Goal: Find specific page/section: Find specific page/section

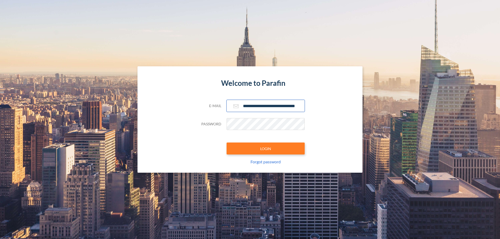
type input "**********"
click at [265, 149] on button "LOGIN" at bounding box center [265, 149] width 78 height 12
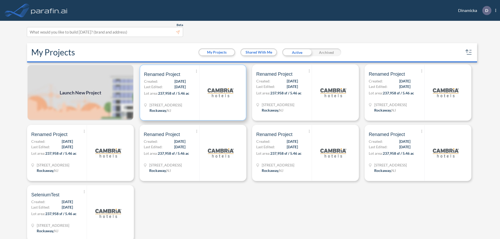
scroll to position [1, 0]
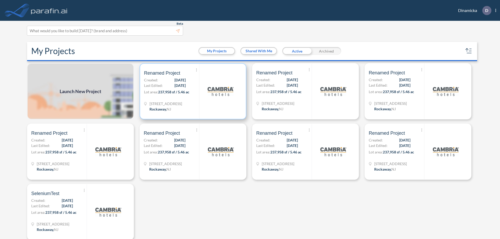
click at [192, 91] on p "Lot area: 237,958 sf / 5.46 ac" at bounding box center [171, 93] width 55 height 8
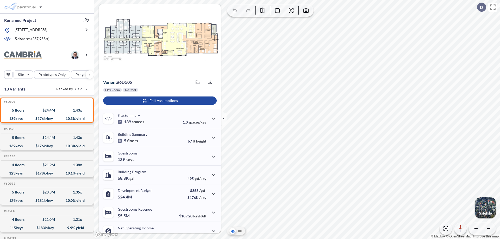
scroll to position [26, 0]
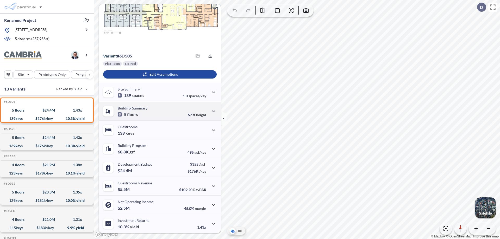
click at [159, 111] on div "Building Summary 5 floors 67 ft height" at bounding box center [160, 111] width 122 height 19
